Goal: Task Accomplishment & Management: Check status

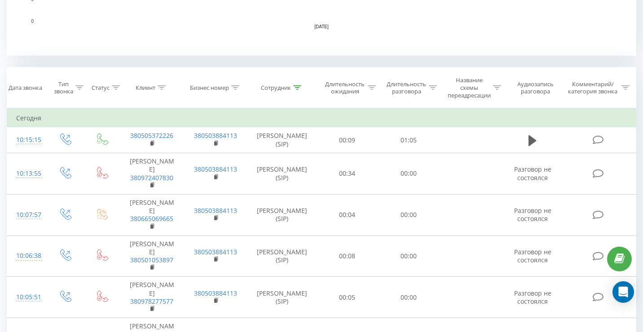
scroll to position [877, 0]
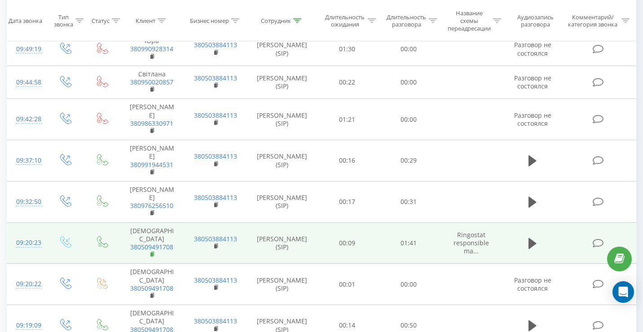
click at [152, 252] on rect at bounding box center [151, 254] width 3 height 4
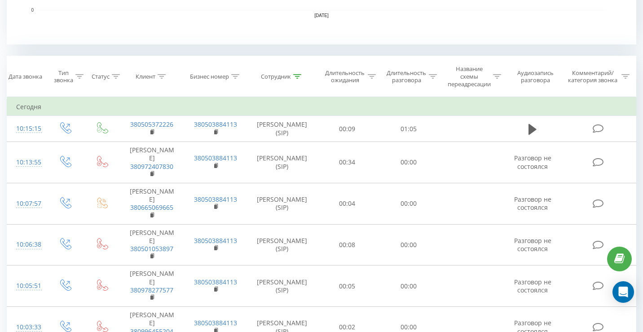
scroll to position [326, 0]
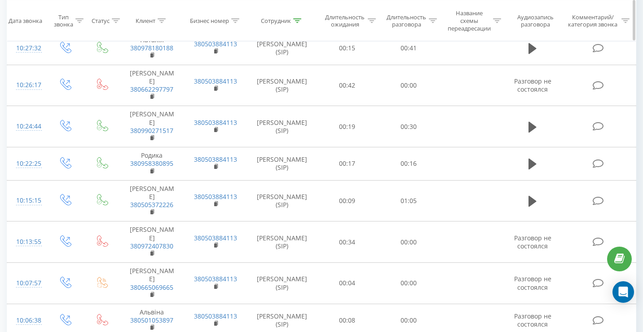
scroll to position [592, 0]
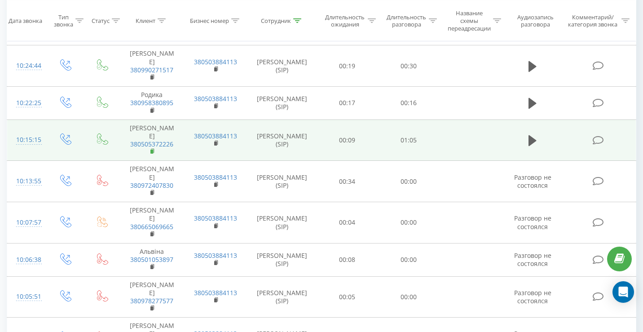
click at [152, 150] on rect at bounding box center [151, 152] width 3 height 4
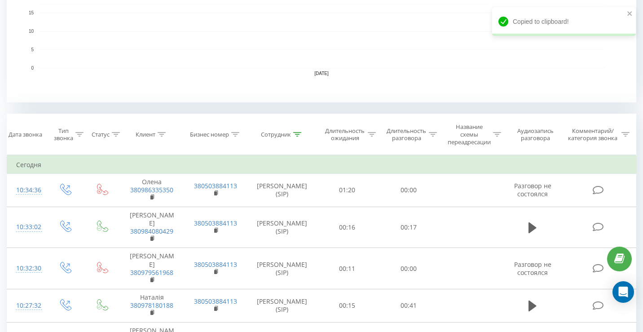
scroll to position [0, 0]
